Goal: Task Accomplishment & Management: Complete application form

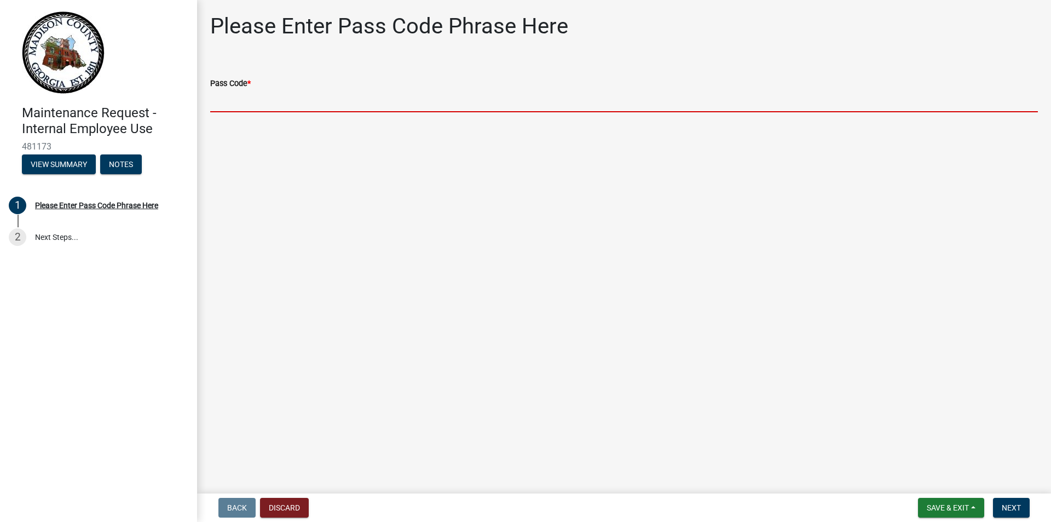
click at [263, 90] on input "Pass Code *" at bounding box center [624, 101] width 828 height 22
click at [93, 244] on link "2 Next Steps..." at bounding box center [98, 237] width 197 height 32
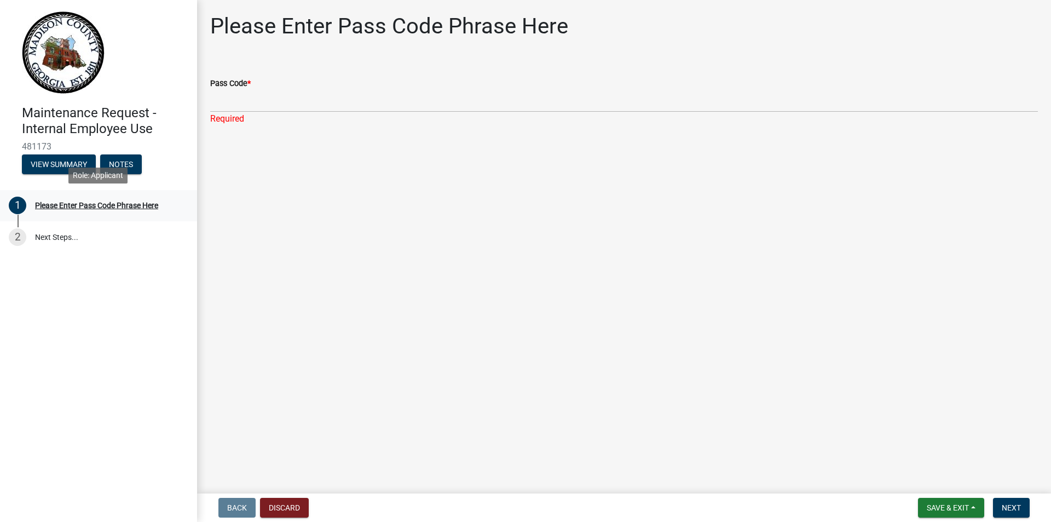
click at [69, 208] on div "Please Enter Pass Code Phrase Here" at bounding box center [96, 205] width 123 height 8
click at [63, 242] on link "2 Next Steps..." at bounding box center [98, 237] width 197 height 32
click at [60, 212] on div "1 Please Enter Pass Code Phrase Here" at bounding box center [94, 206] width 171 height 18
click at [68, 160] on button "View Summary" at bounding box center [59, 164] width 74 height 20
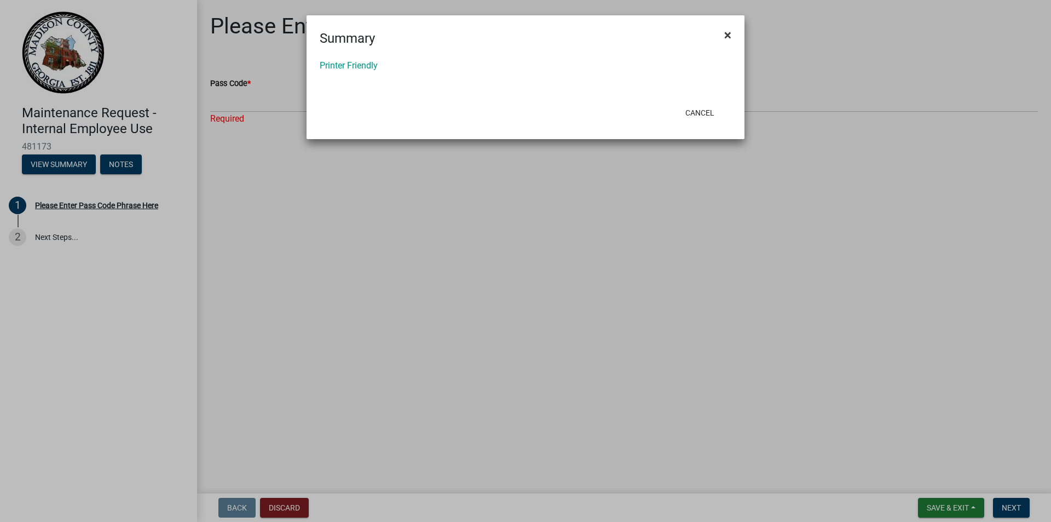
click at [724, 31] on span "×" at bounding box center [727, 34] width 7 height 15
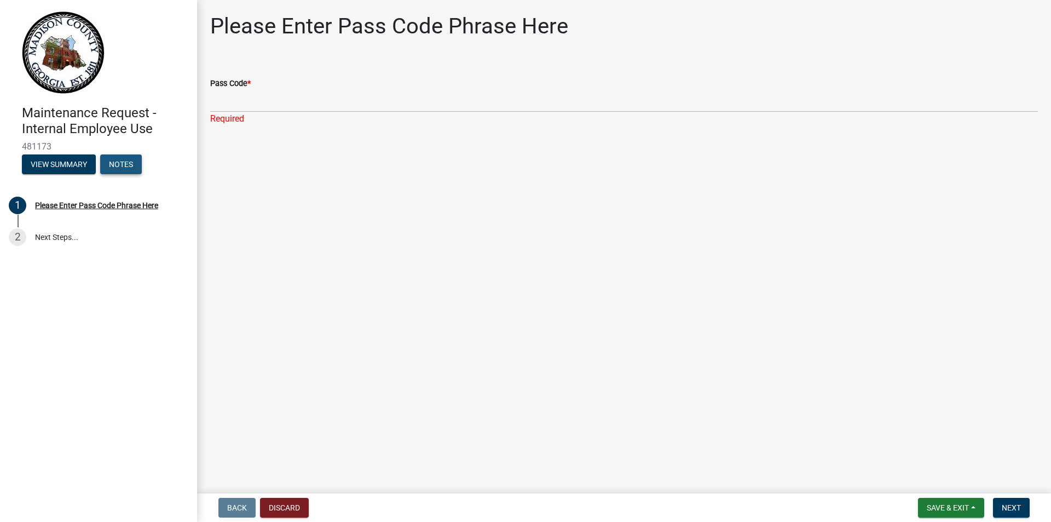
click at [121, 163] on button "Notes" at bounding box center [121, 164] width 42 height 20
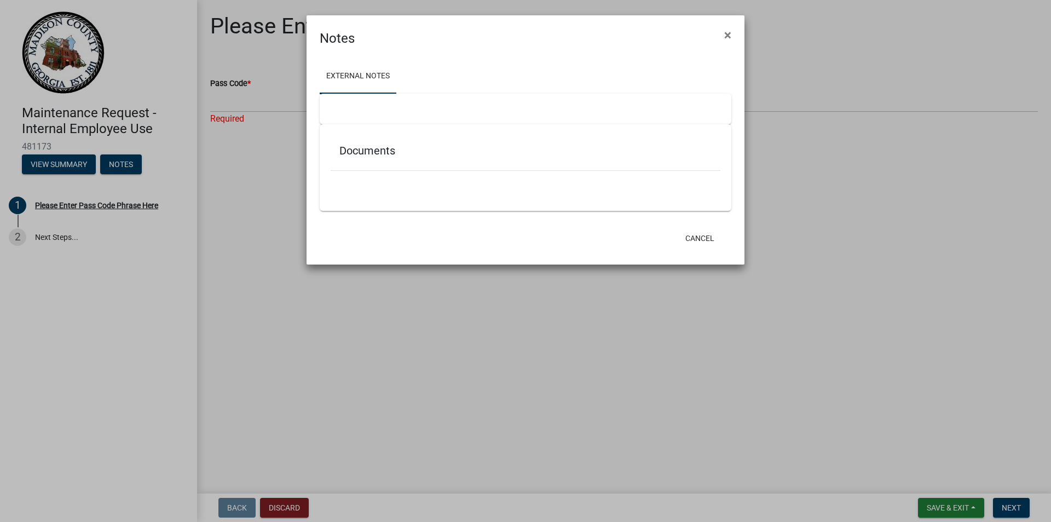
drag, startPoint x: 728, startPoint y: 35, endPoint x: 637, endPoint y: 47, distance: 92.2
click at [728, 35] on span "×" at bounding box center [727, 34] width 7 height 15
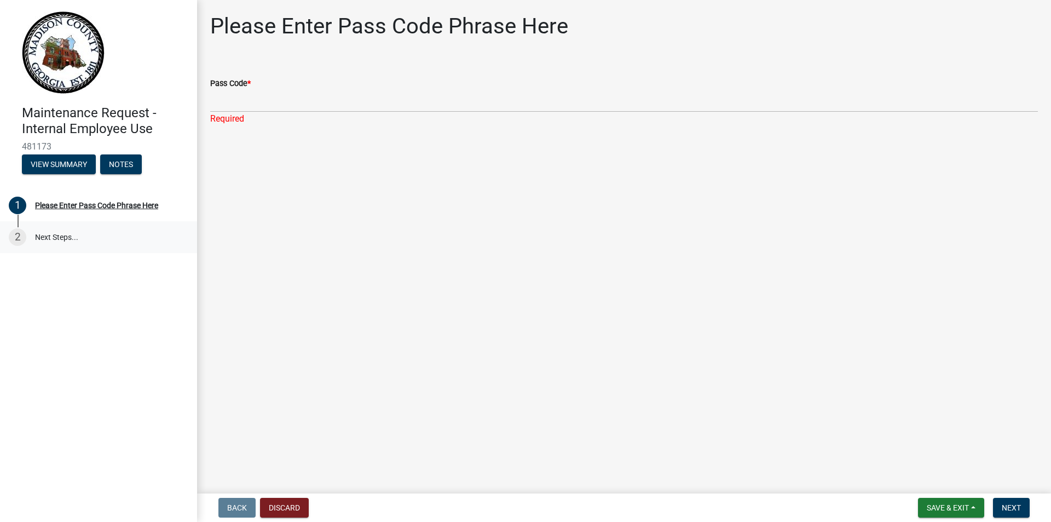
click at [43, 226] on link "2 Next Steps..." at bounding box center [98, 237] width 197 height 32
click at [49, 208] on div "Please Enter Pass Code Phrase Here" at bounding box center [96, 205] width 123 height 8
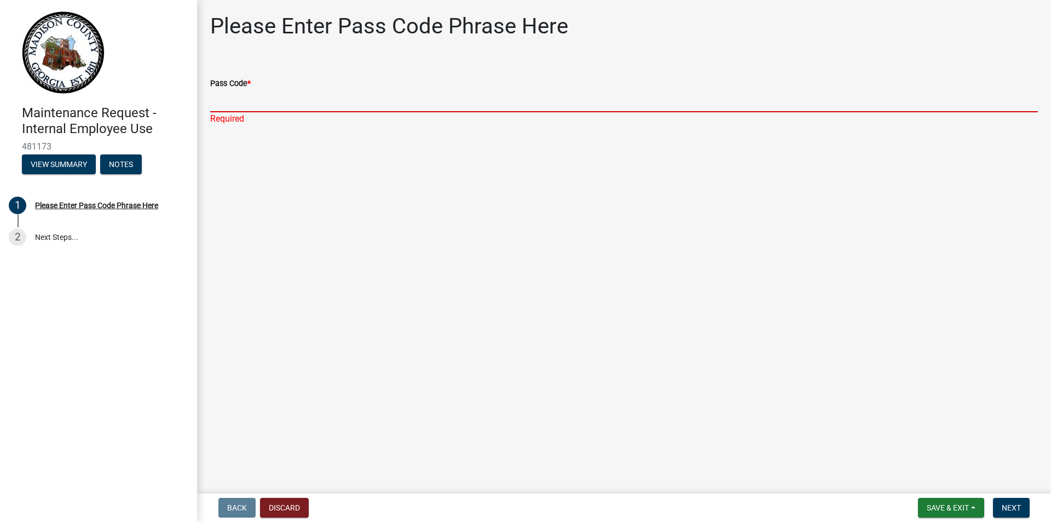
click at [297, 103] on input "Pass Code *" at bounding box center [624, 101] width 828 height 22
type input "O"
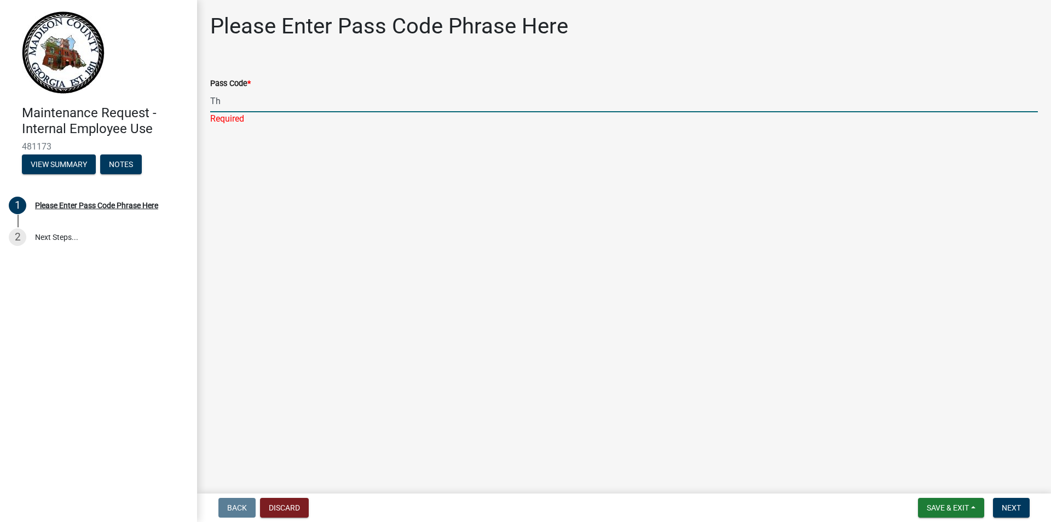
type input "T"
type input "Good Afternoon, the jail is in need of pest control service. We have had two re…"
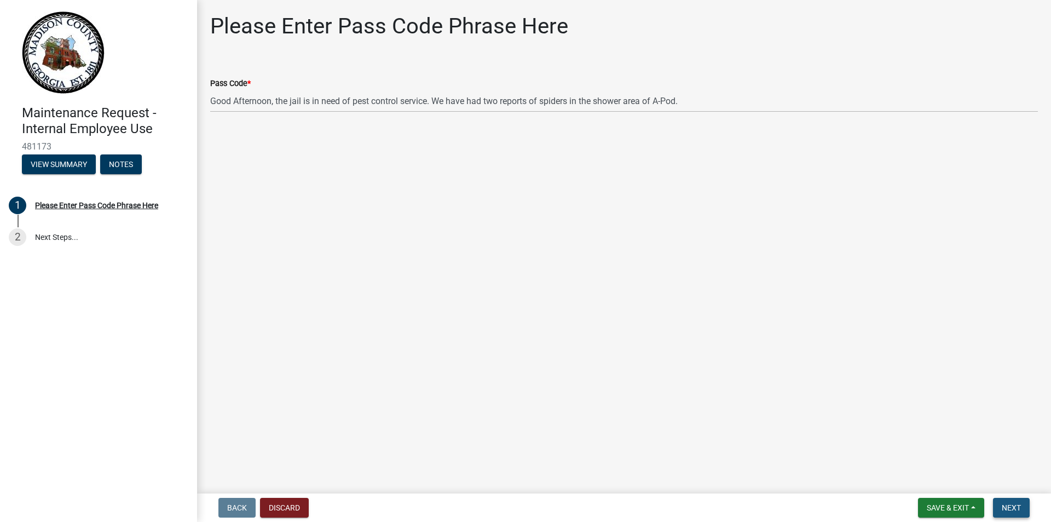
click at [1009, 503] on span "Next" at bounding box center [1011, 507] width 19 height 9
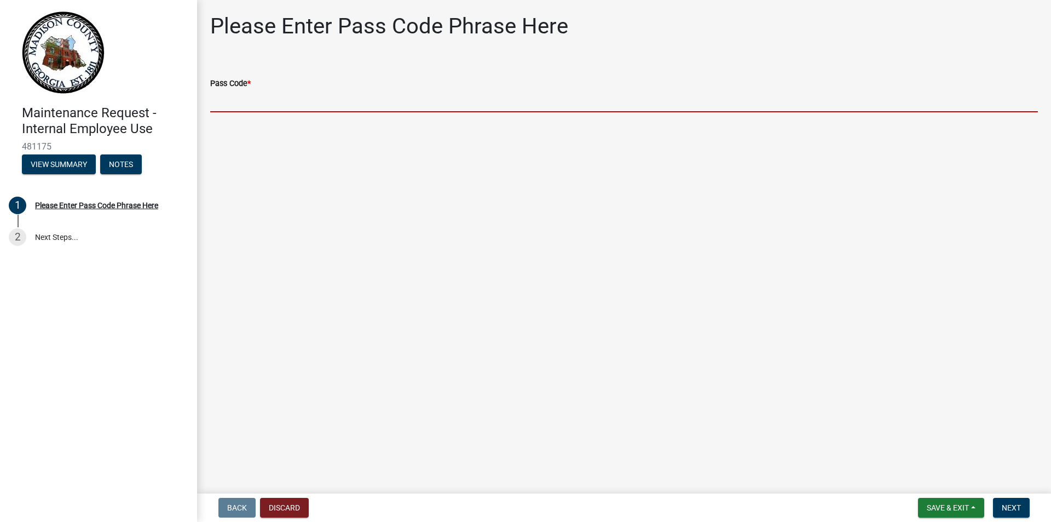
click at [265, 100] on input "Pass Code *" at bounding box center [624, 101] width 828 height 22
paste input "bgmr2025."
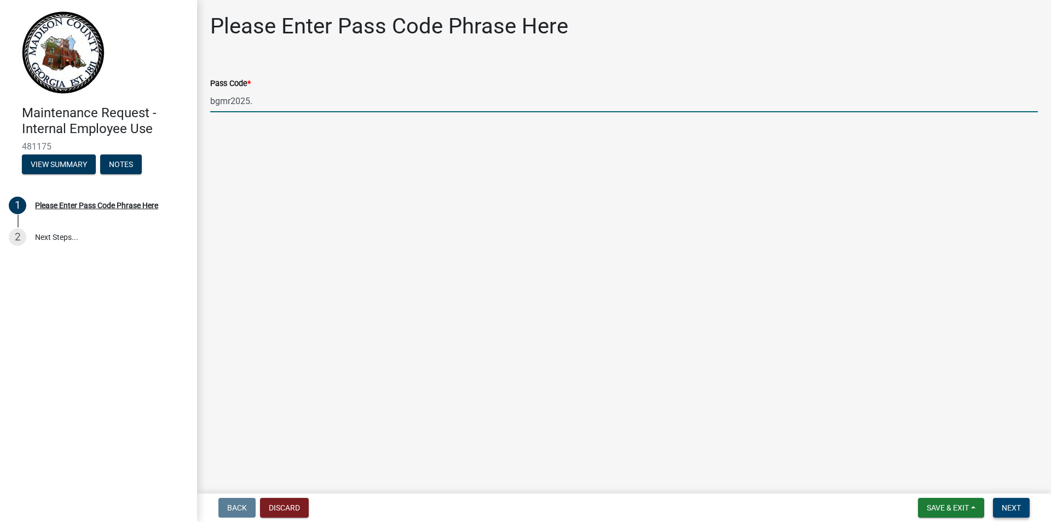
type input "bgmr2025."
click at [1022, 500] on button "Next" at bounding box center [1011, 508] width 37 height 20
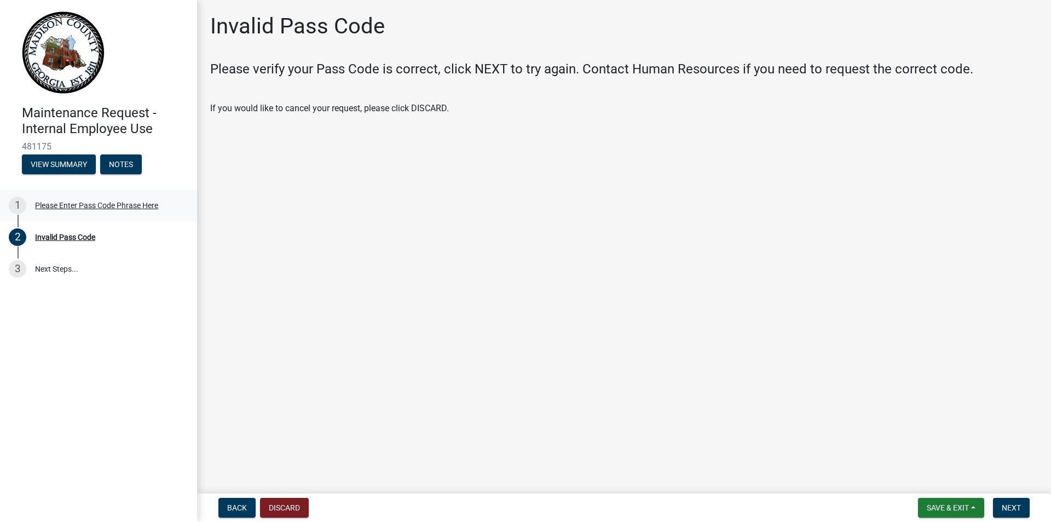
click at [92, 203] on div "Please Enter Pass Code Phrase Here" at bounding box center [96, 205] width 123 height 8
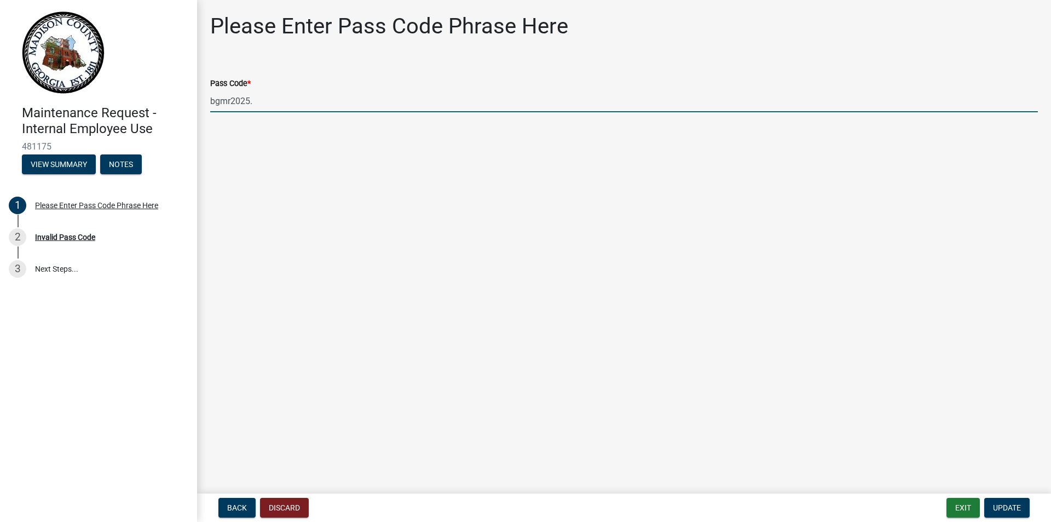
click at [278, 97] on input "bgmr2025." at bounding box center [624, 101] width 828 height 22
type input "bgmr2025"
click at [998, 506] on span "Update" at bounding box center [1007, 507] width 28 height 9
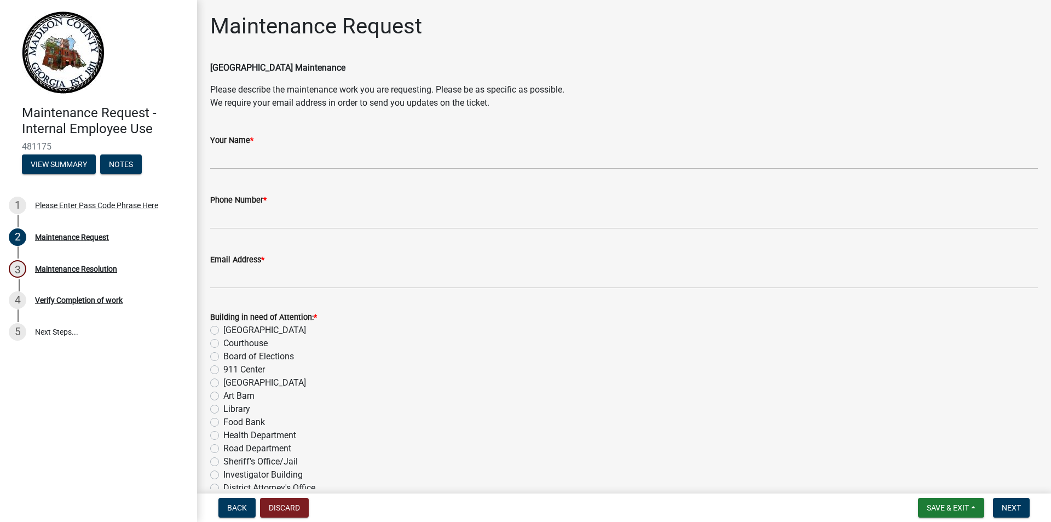
click at [388, 139] on div "Your Name *" at bounding box center [624, 140] width 828 height 13
click at [364, 145] on div "Your Name *" at bounding box center [624, 140] width 828 height 13
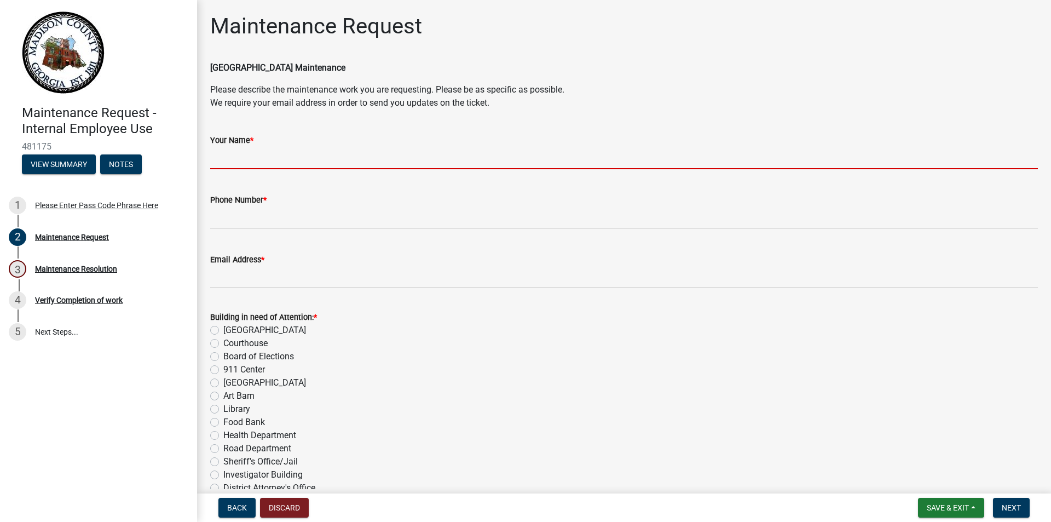
click at [307, 149] on input "Your Name *" at bounding box center [624, 158] width 828 height 22
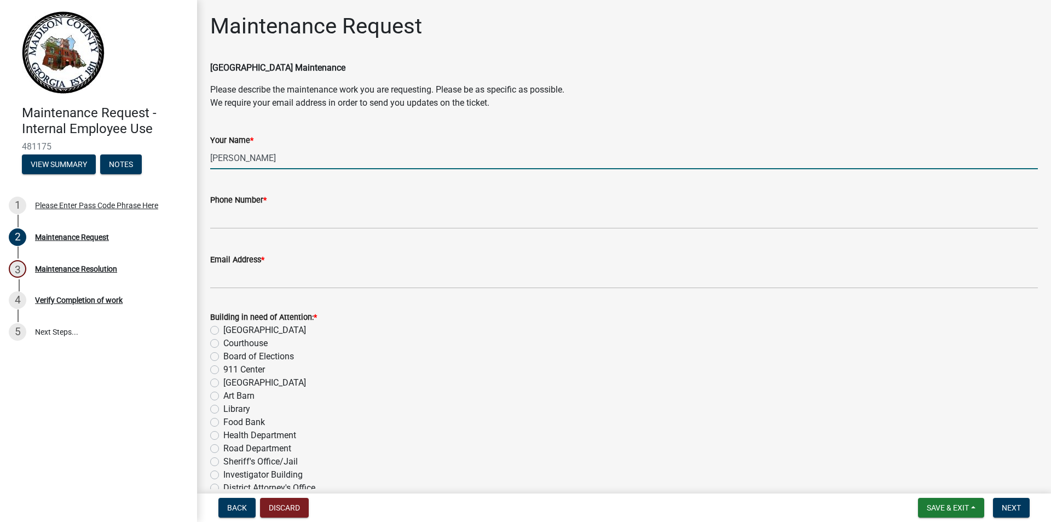
type input "[PERSON_NAME]"
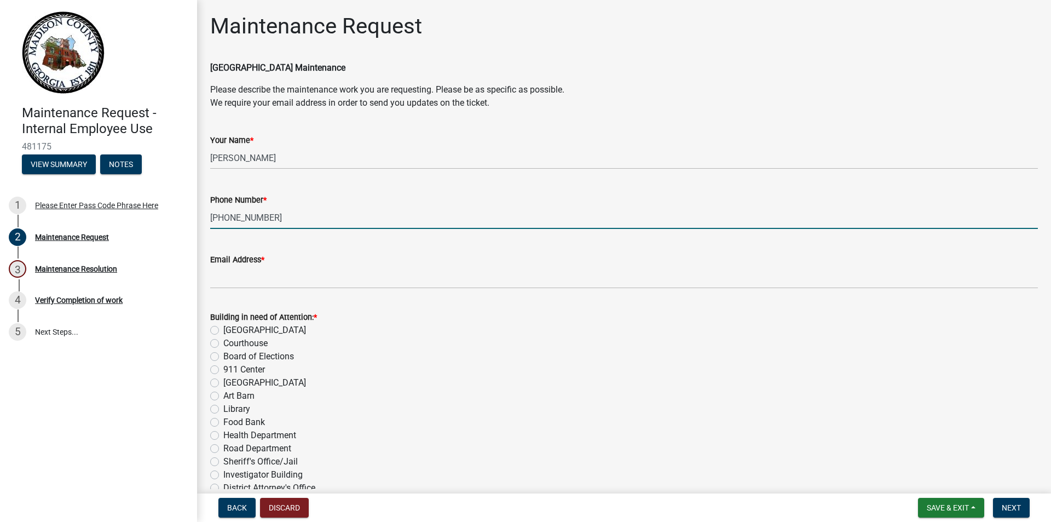
type input "[PHONE_NUMBER]"
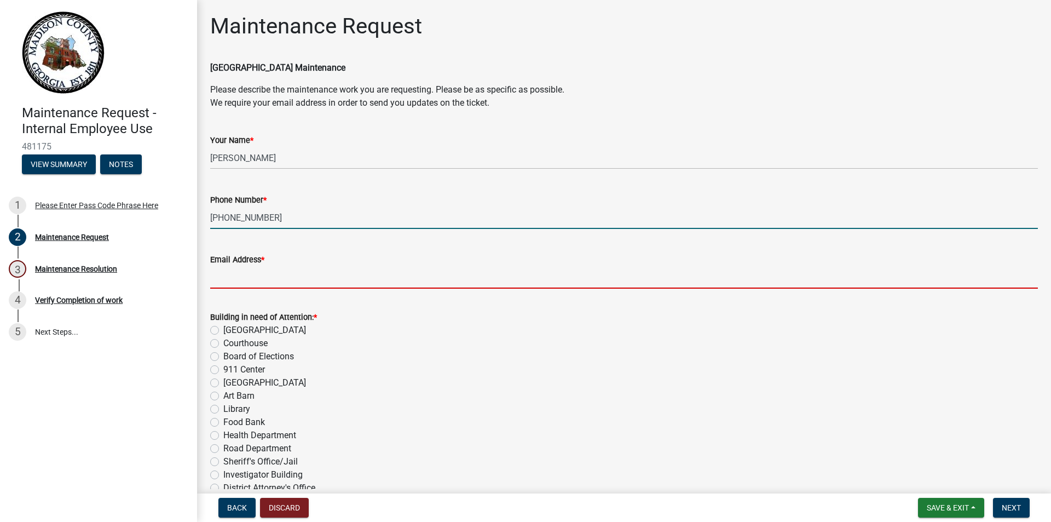
click at [246, 284] on input "Email Address *" at bounding box center [624, 277] width 828 height 22
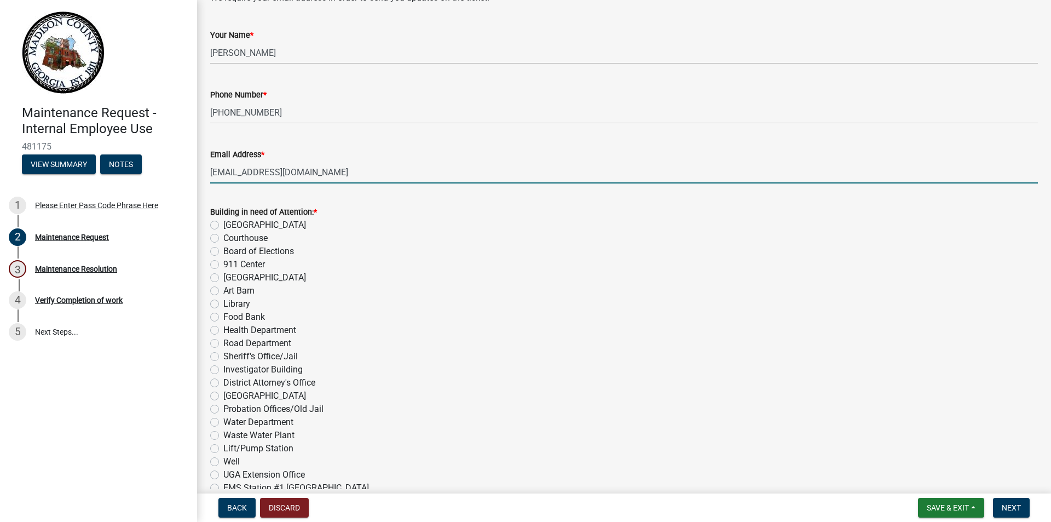
scroll to position [110, 0]
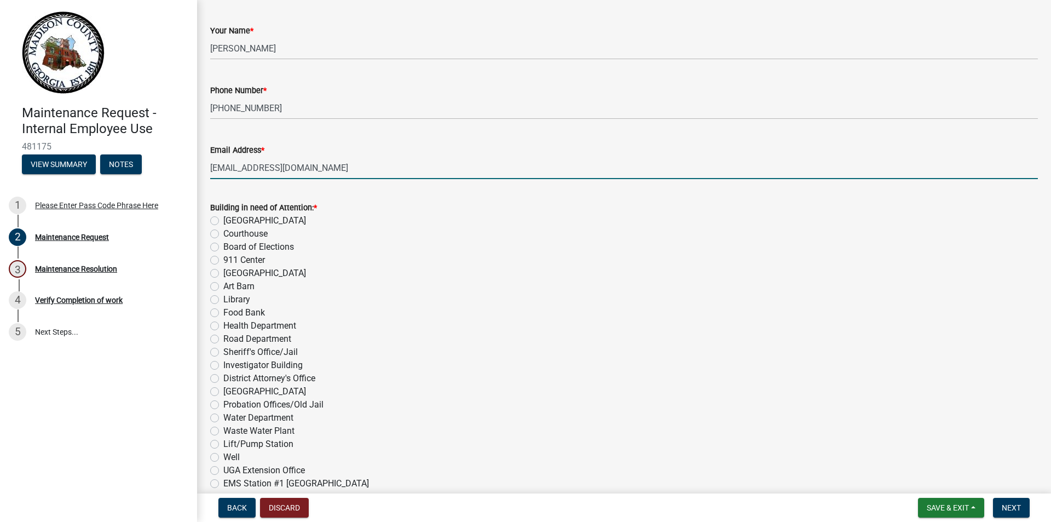
type input "[EMAIL_ADDRESS][DOMAIN_NAME]"
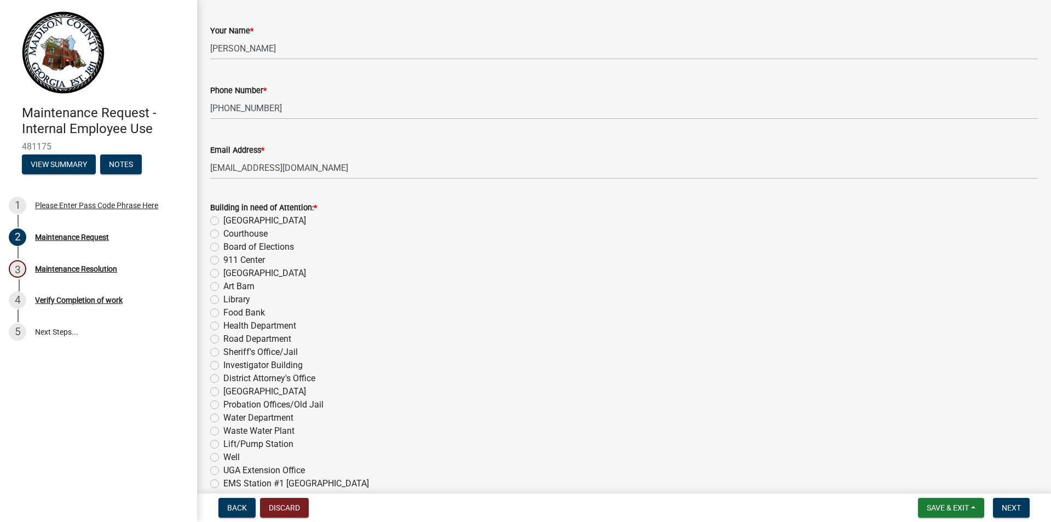
click at [223, 352] on label "Sheriff's Office/Jail" at bounding box center [260, 352] width 74 height 13
click at [223, 352] on input "Sheriff's Office/Jail" at bounding box center [226, 349] width 7 height 7
radio input "true"
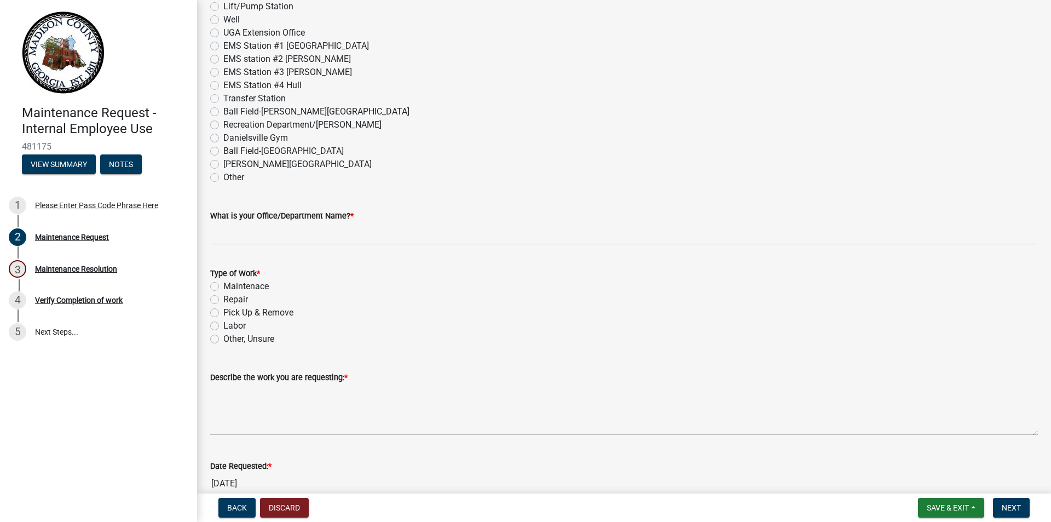
scroll to position [548, 0]
click at [223, 339] on label "Other, Unsure" at bounding box center [248, 338] width 51 height 13
click at [223, 339] on input "Other, Unsure" at bounding box center [226, 335] width 7 height 7
radio input "true"
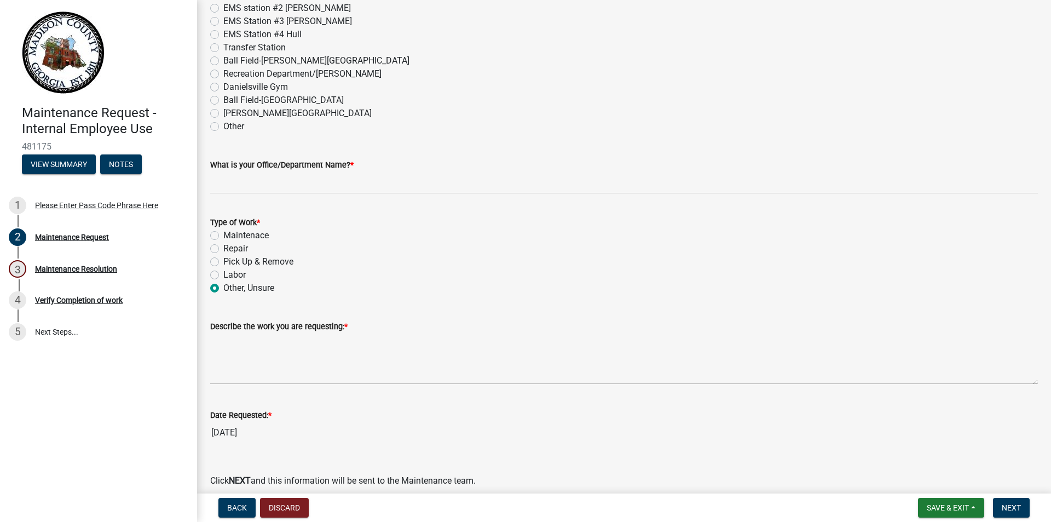
scroll to position [648, 0]
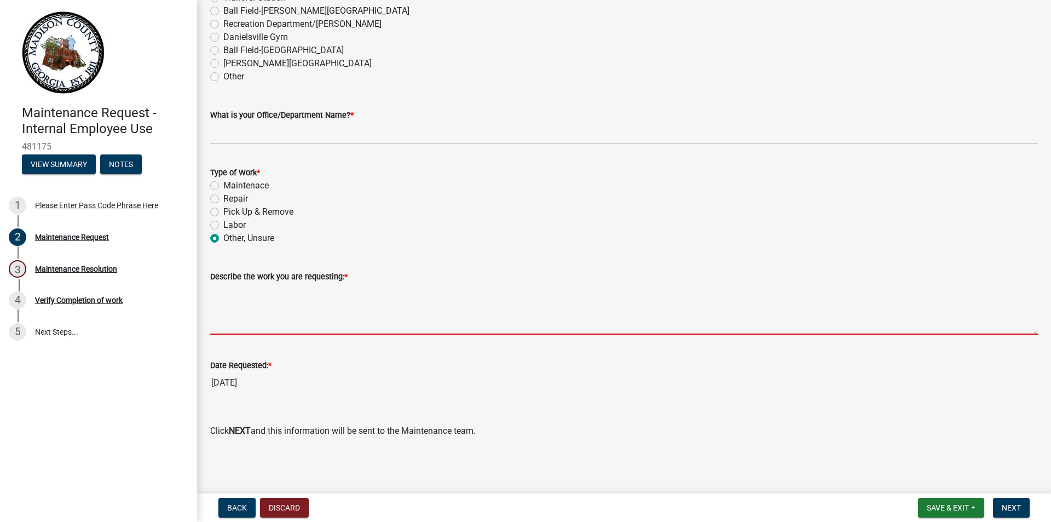
click at [288, 326] on textarea "Describe the work you are requesting: *" at bounding box center [624, 308] width 828 height 51
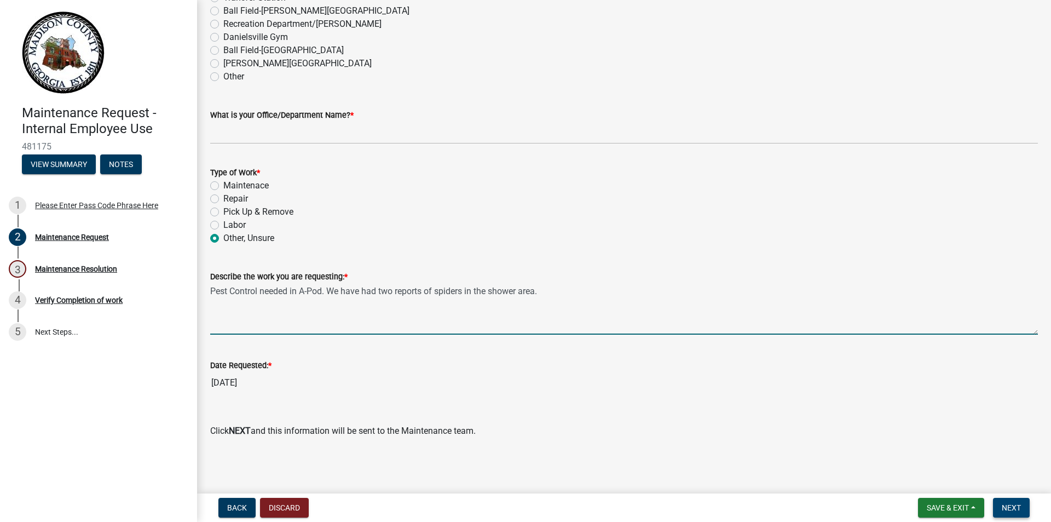
type textarea "Pest Control needed in A-Pod. We have had two reports of spiders in the shower …"
click at [1005, 504] on span "Next" at bounding box center [1011, 507] width 19 height 9
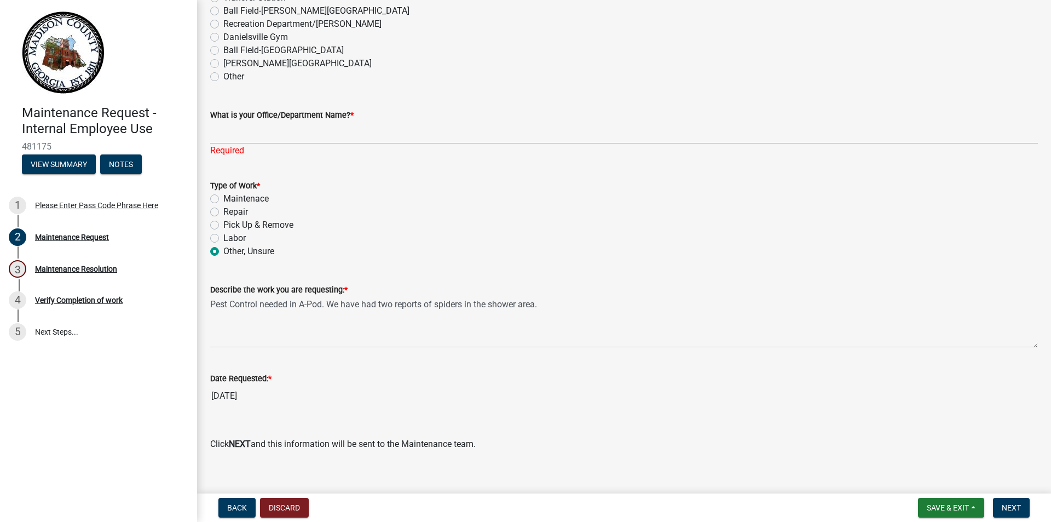
click at [223, 249] on label "Other, Unsure" at bounding box center [248, 251] width 51 height 13
click at [223, 249] on input "Other, Unsure" at bounding box center [226, 248] width 7 height 7
click at [223, 240] on label "Labor" at bounding box center [234, 238] width 22 height 13
click at [223, 239] on input "Labor" at bounding box center [226, 235] width 7 height 7
radio input "true"
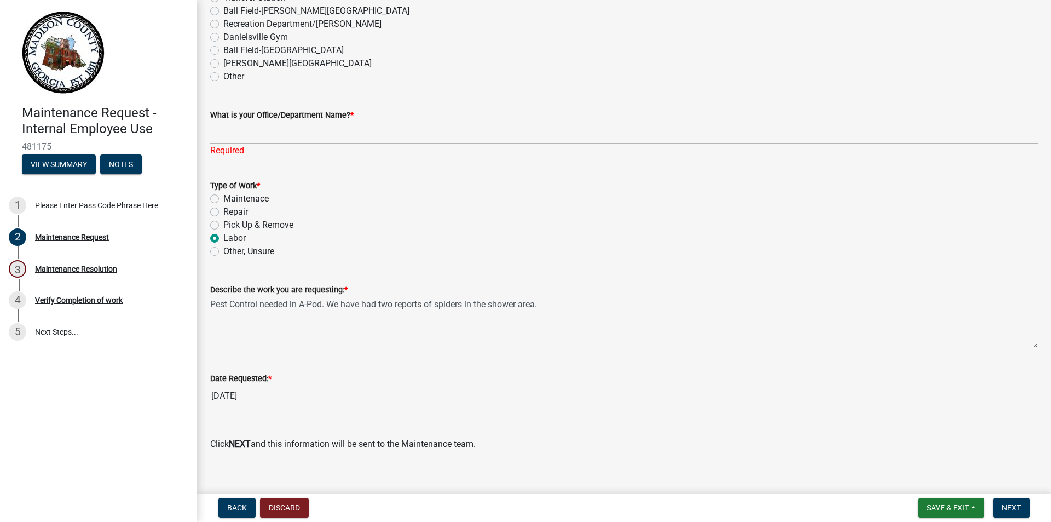
click at [223, 253] on label "Other, Unsure" at bounding box center [248, 251] width 51 height 13
click at [223, 252] on input "Other, Unsure" at bounding box center [226, 248] width 7 height 7
radio input "true"
click at [1008, 514] on button "Next" at bounding box center [1011, 508] width 37 height 20
click at [1018, 500] on button "Next" at bounding box center [1011, 508] width 37 height 20
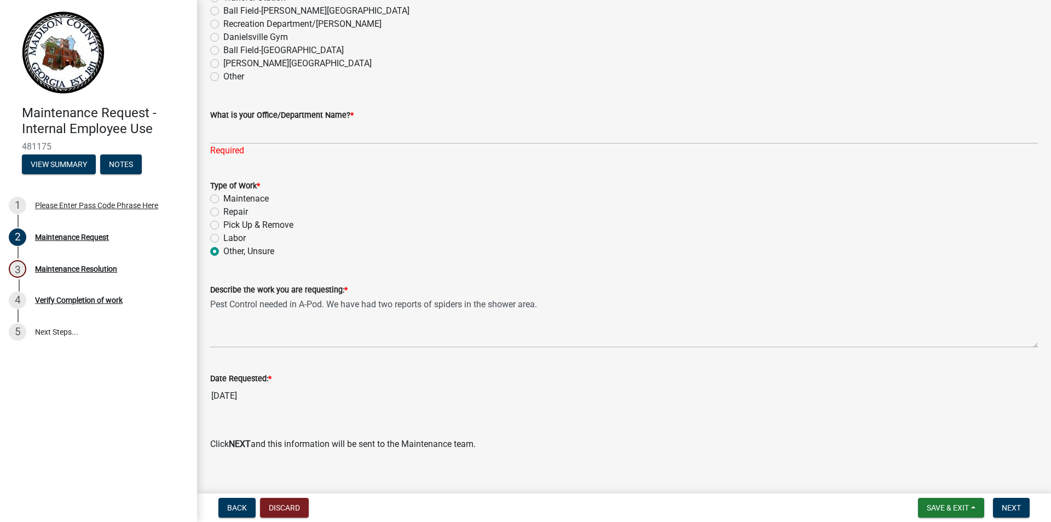
click at [225, 241] on label "Labor" at bounding box center [234, 238] width 22 height 13
click at [225, 239] on input "Labor" at bounding box center [226, 235] width 7 height 7
radio input "true"
click at [1024, 502] on button "Next" at bounding box center [1011, 508] width 37 height 20
click at [1018, 505] on span "Next" at bounding box center [1011, 507] width 19 height 9
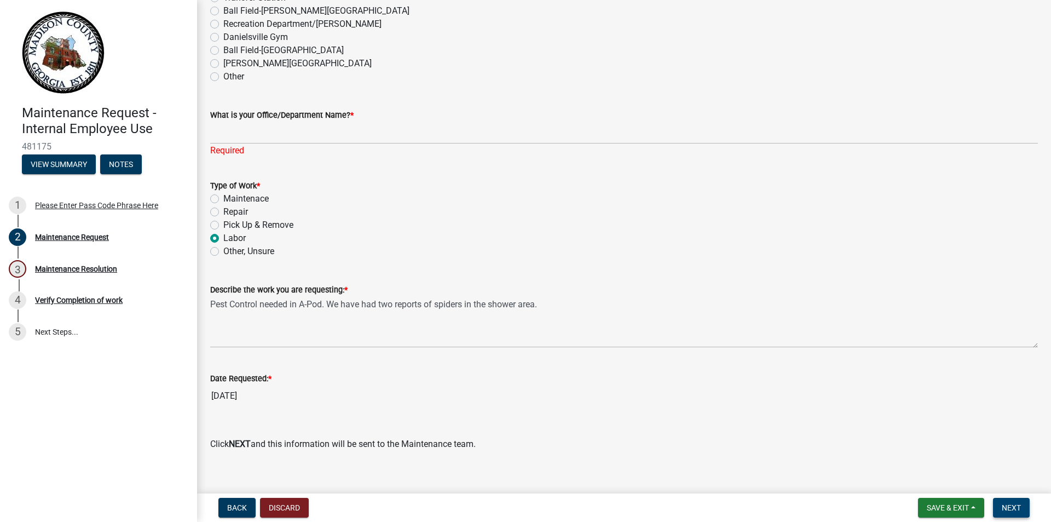
click at [1017, 508] on span "Next" at bounding box center [1011, 507] width 19 height 9
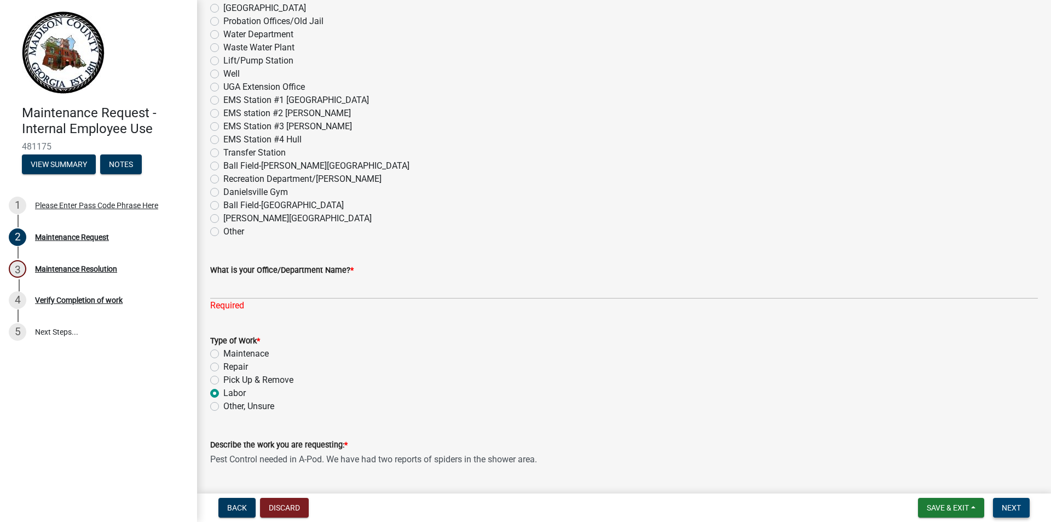
scroll to position [661, 0]
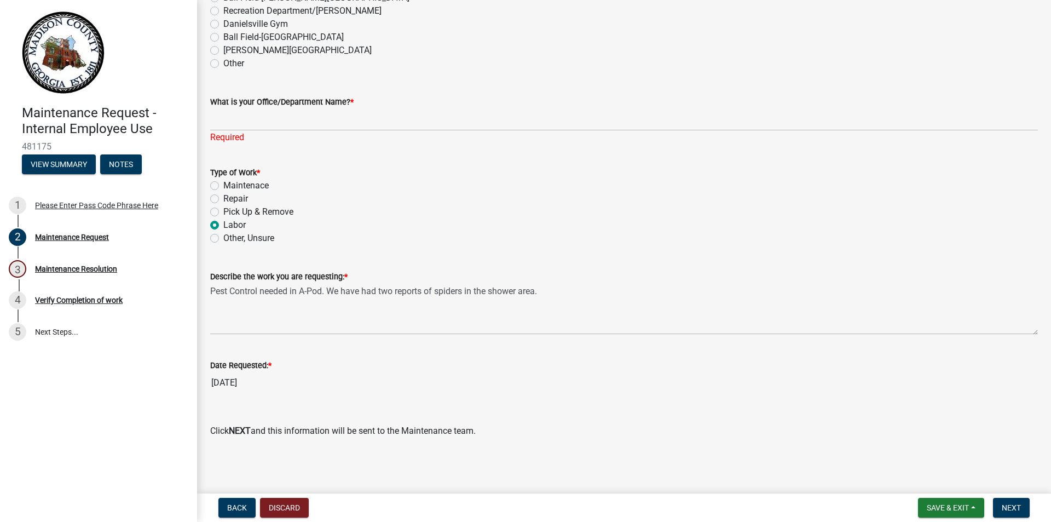
click at [221, 191] on div "Maintenace" at bounding box center [624, 185] width 828 height 13
click at [223, 184] on label "Maintenace" at bounding box center [245, 185] width 45 height 13
click at [223, 184] on input "Maintenace" at bounding box center [226, 182] width 7 height 7
radio input "true"
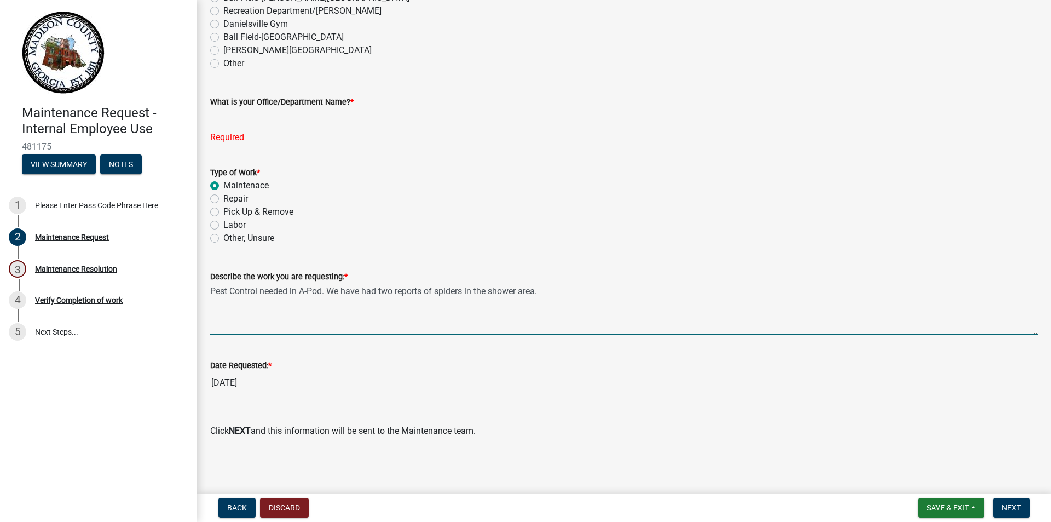
click at [594, 310] on textarea "Pest Control needed in A-Pod. We have had two reports of spiders in the shower …" at bounding box center [624, 308] width 828 height 51
click at [1016, 508] on span "Next" at bounding box center [1011, 507] width 19 height 9
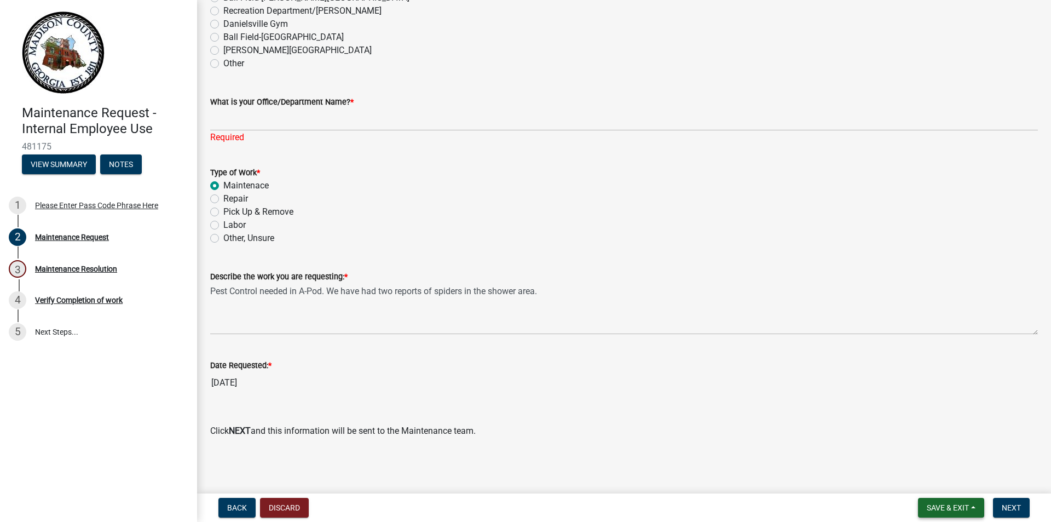
click at [962, 513] on button "Save & Exit" at bounding box center [951, 508] width 66 height 20
click at [919, 449] on button "Save" at bounding box center [941, 453] width 88 height 26
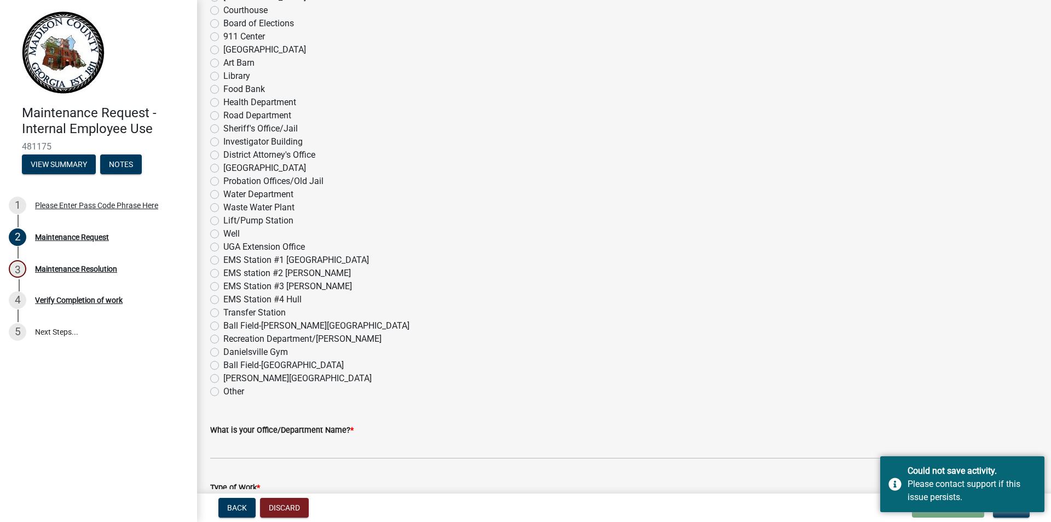
scroll to position [648, 0]
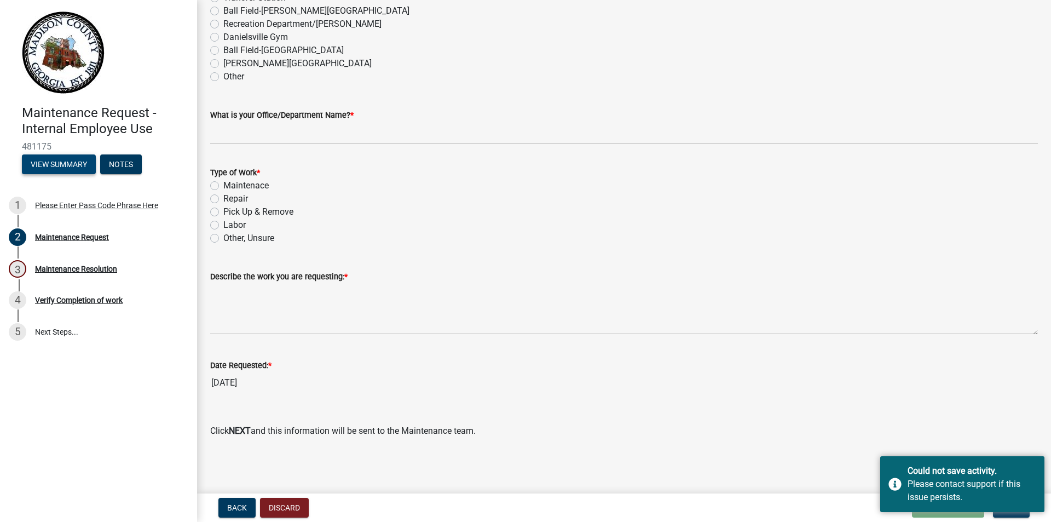
click at [60, 163] on button "View Summary" at bounding box center [59, 164] width 74 height 20
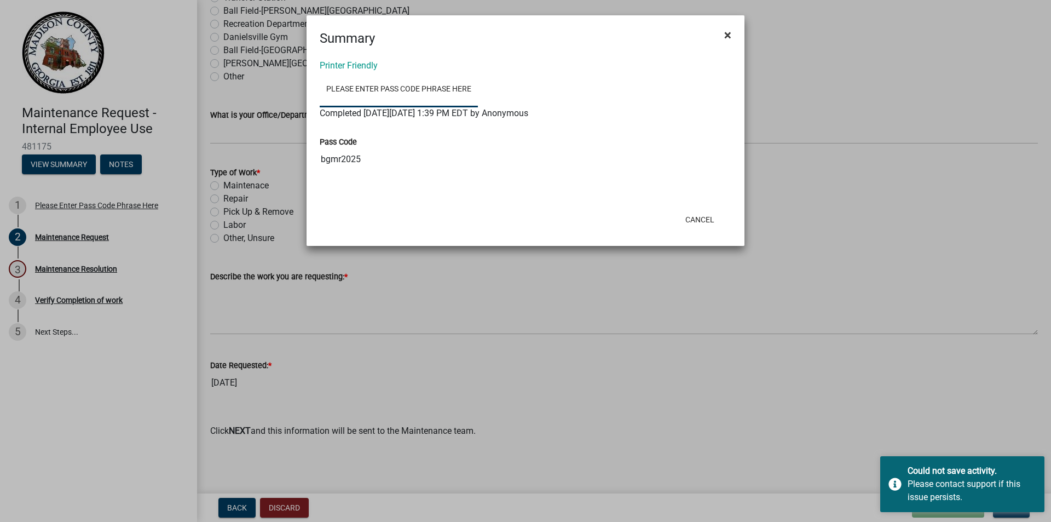
click at [732, 32] on button "×" at bounding box center [728, 35] width 25 height 31
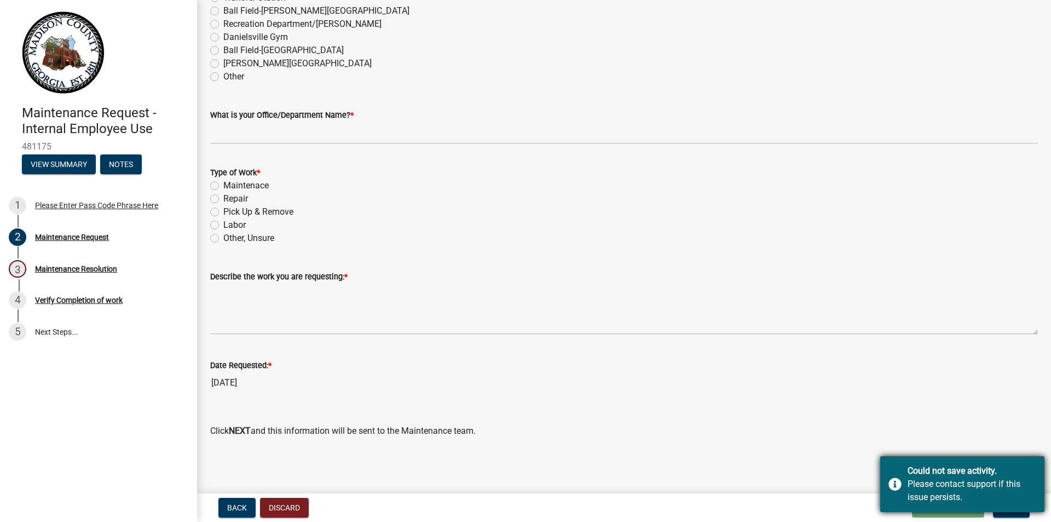
click at [928, 474] on div "Could not save activity." at bounding box center [972, 470] width 129 height 13
